Goal: Task Accomplishment & Management: Manage account settings

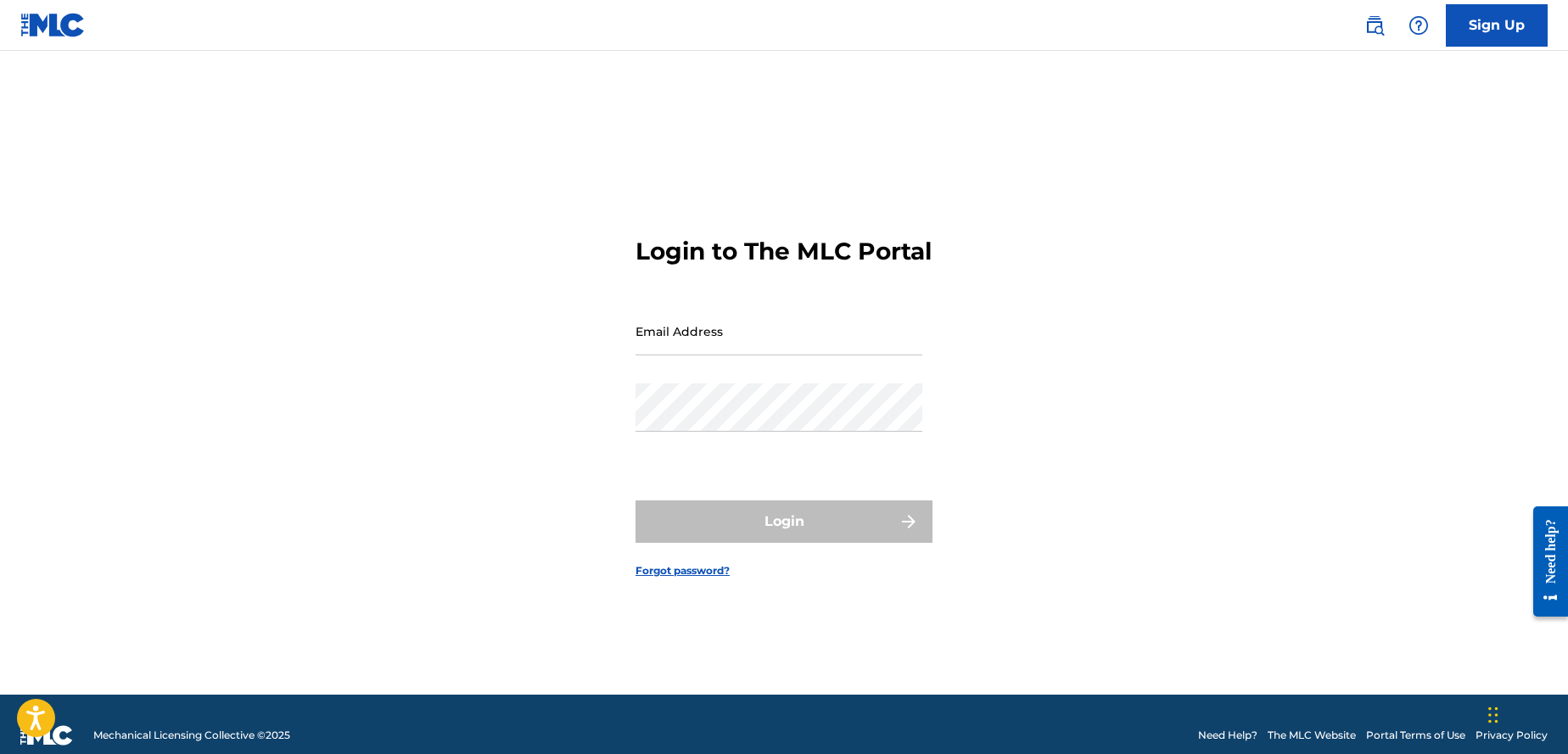
click at [710, 343] on input "Email Address" at bounding box center [778, 331] width 287 height 48
type input "[EMAIL_ADDRESS][DOMAIN_NAME]"
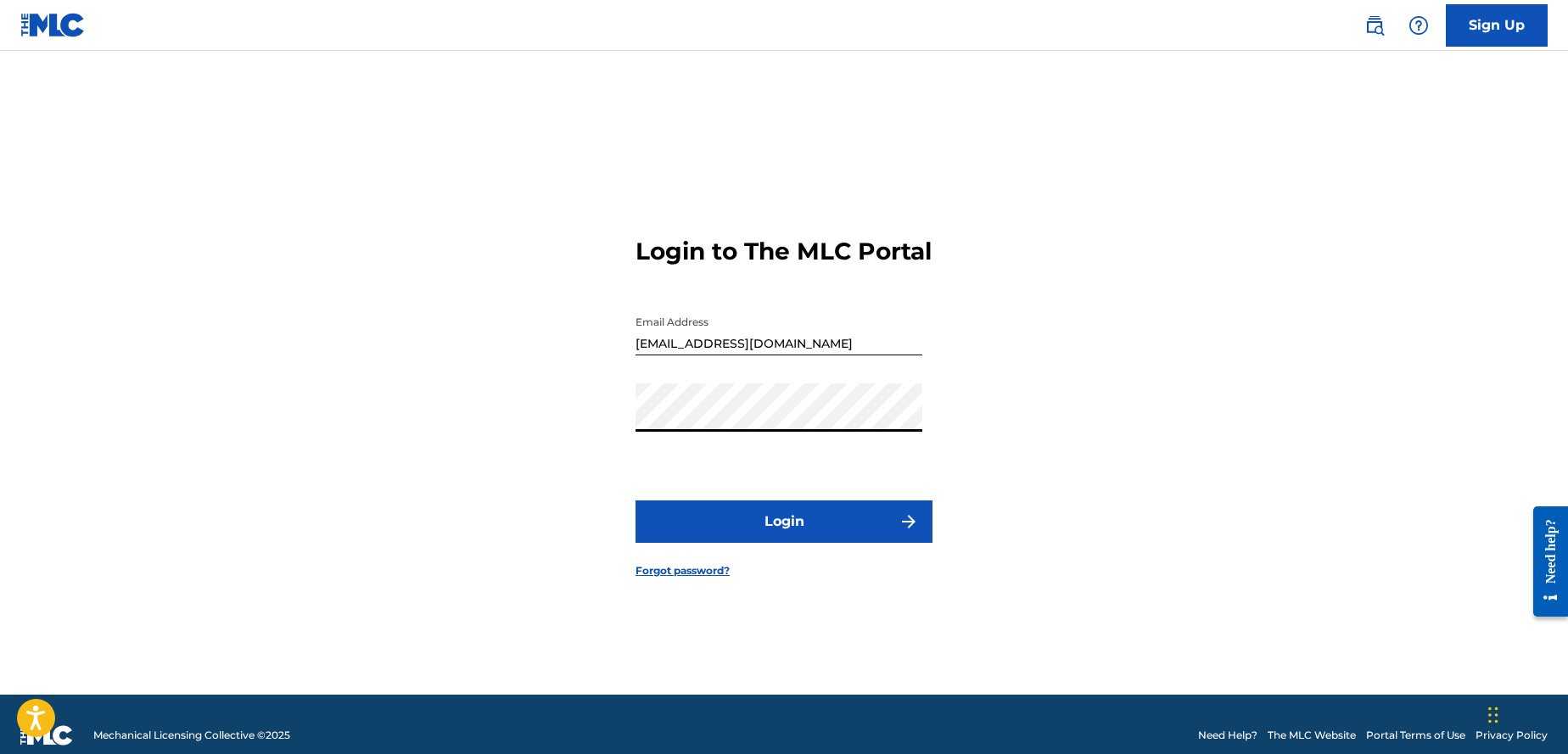
click at [635, 501] on button "Login" at bounding box center [784, 521] width 297 height 42
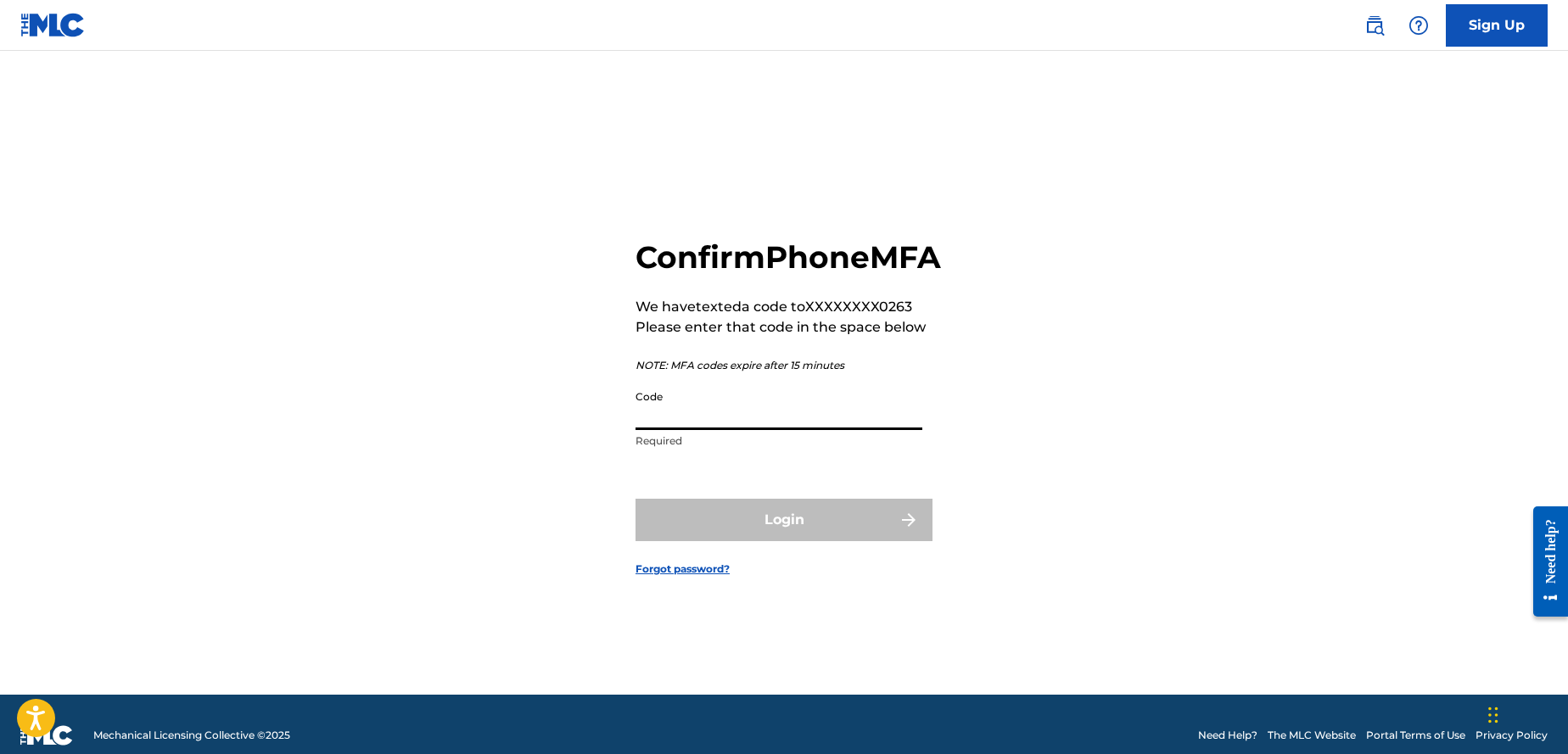
click at [706, 409] on input "Code" at bounding box center [778, 406] width 287 height 48
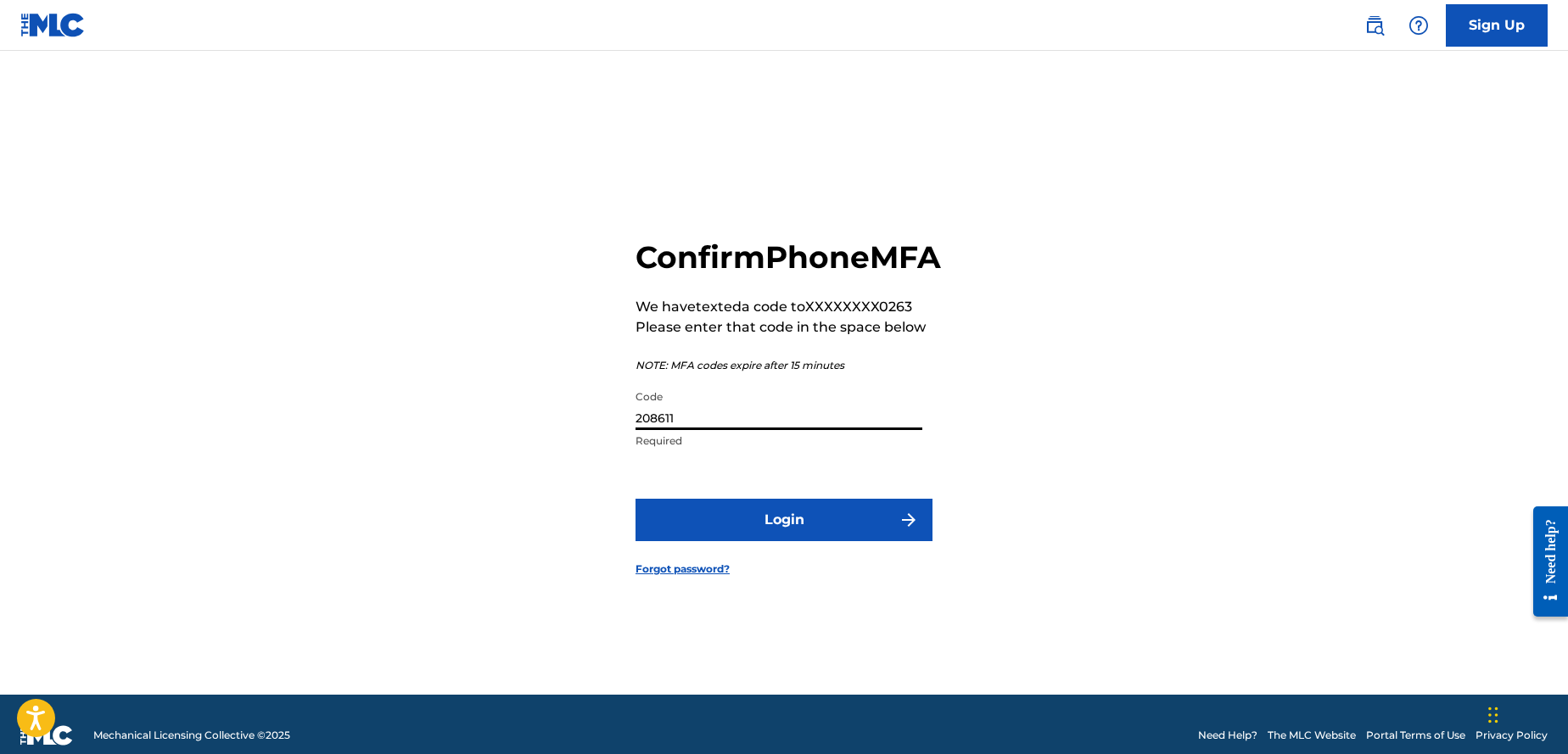
type input "208611"
click at [786, 534] on button "Login" at bounding box center [784, 520] width 297 height 42
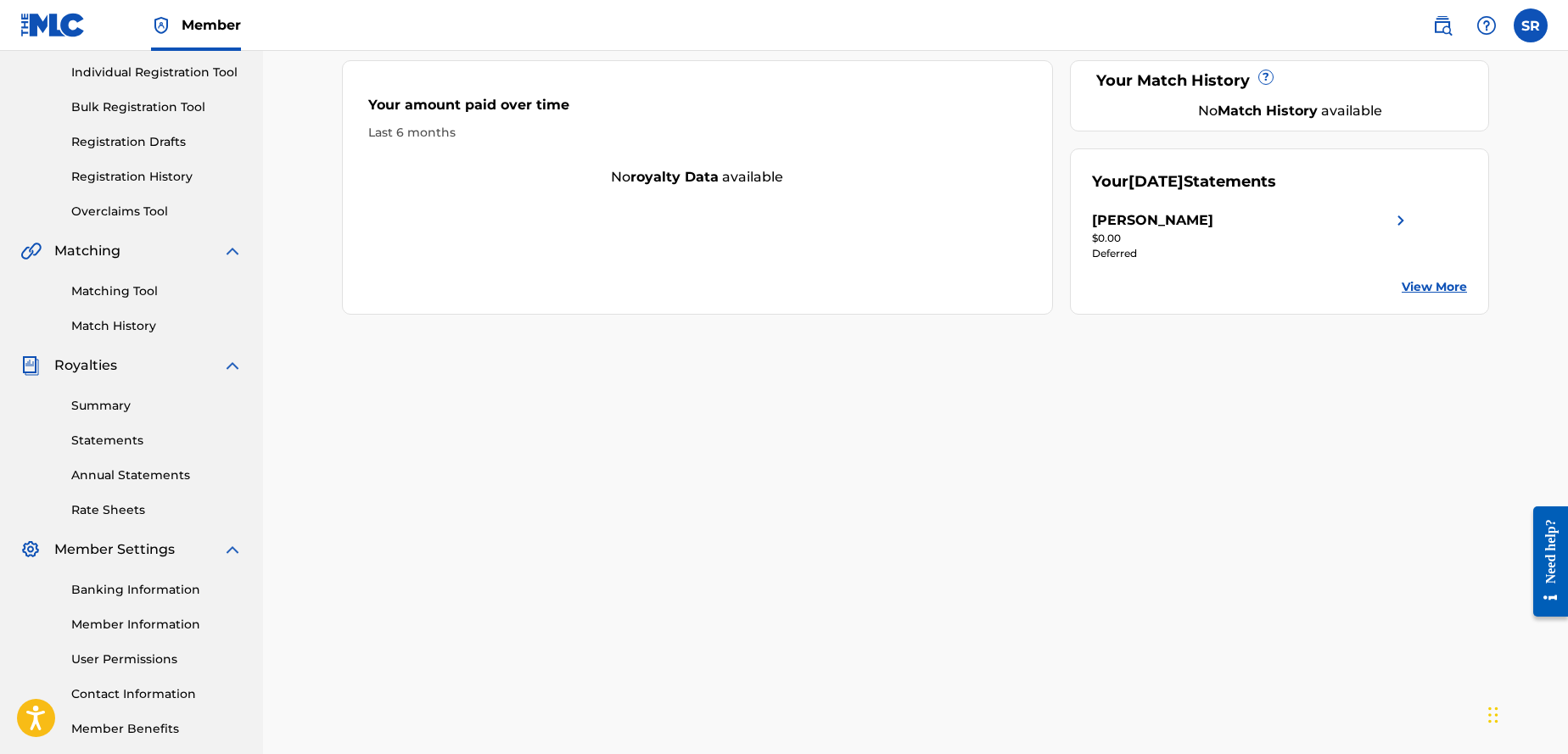
scroll to position [236, 0]
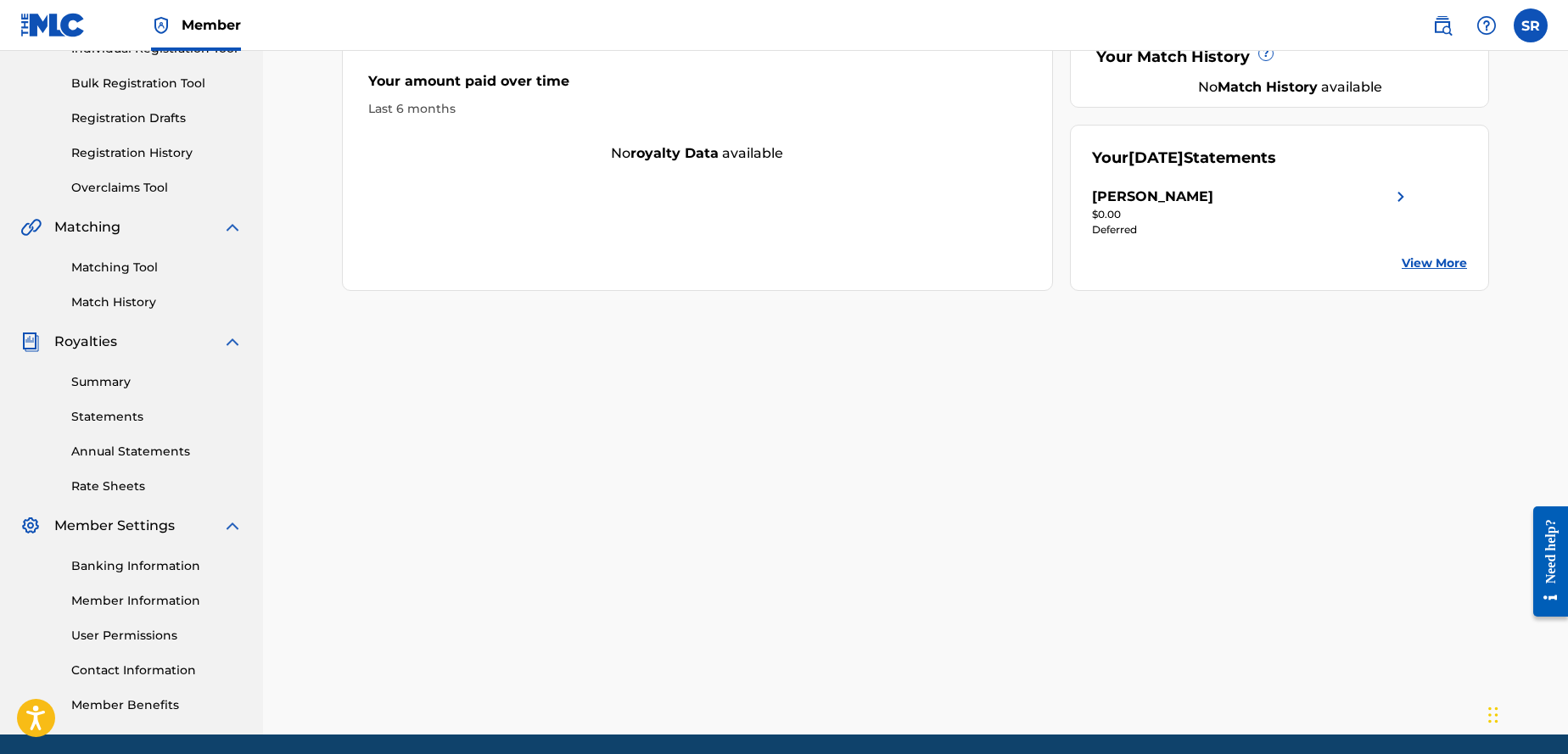
click at [139, 388] on link "Summary" at bounding box center [157, 382] width 172 height 18
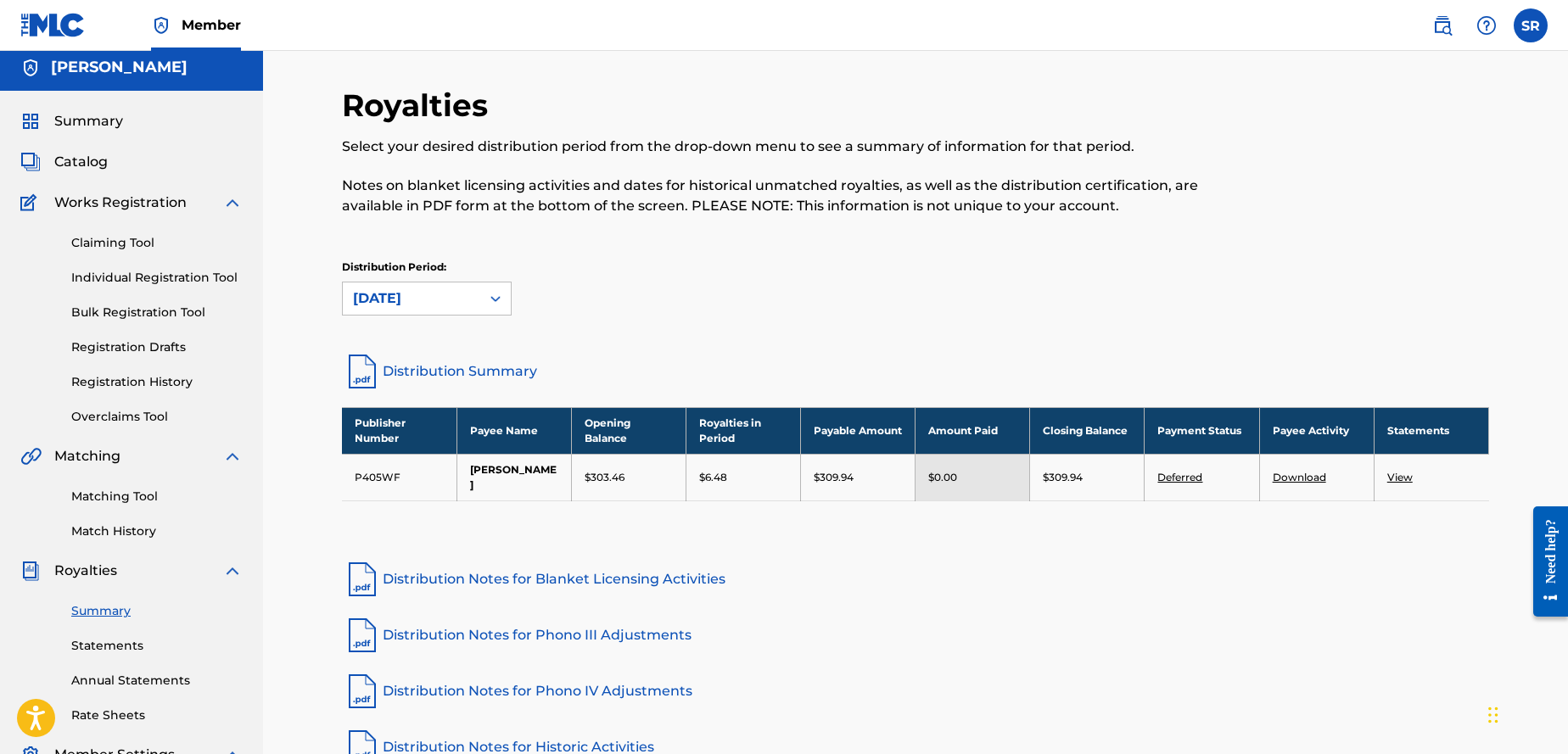
scroll to position [11, 0]
